Goal: Find specific page/section: Find specific page/section

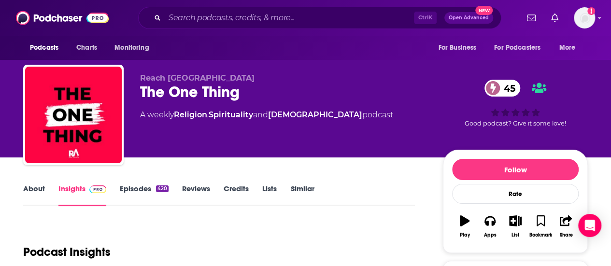
click at [269, 9] on div "Ctrl K Open Advanced New" at bounding box center [319, 18] width 363 height 22
click at [269, 14] on input "Search podcasts, credits, & more..." at bounding box center [289, 17] width 249 height 15
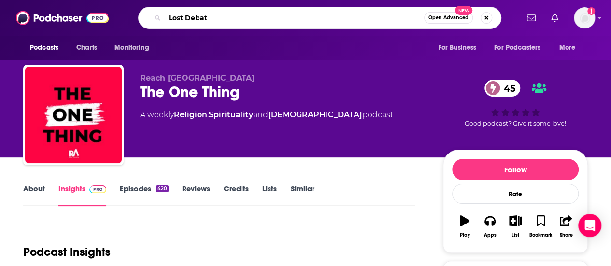
type input "Lost Debate"
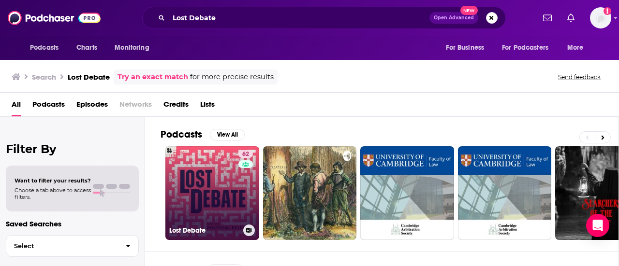
click at [205, 181] on link "62 Lost Debate" at bounding box center [212, 193] width 94 height 94
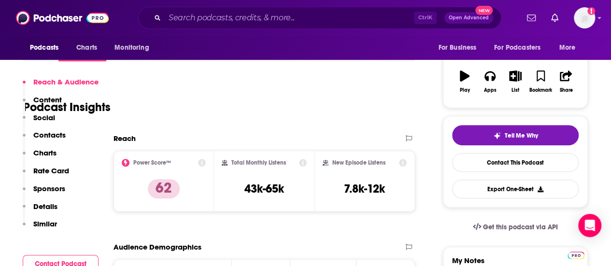
scroll to position [193, 0]
